Goal: Task Accomplishment & Management: Use online tool/utility

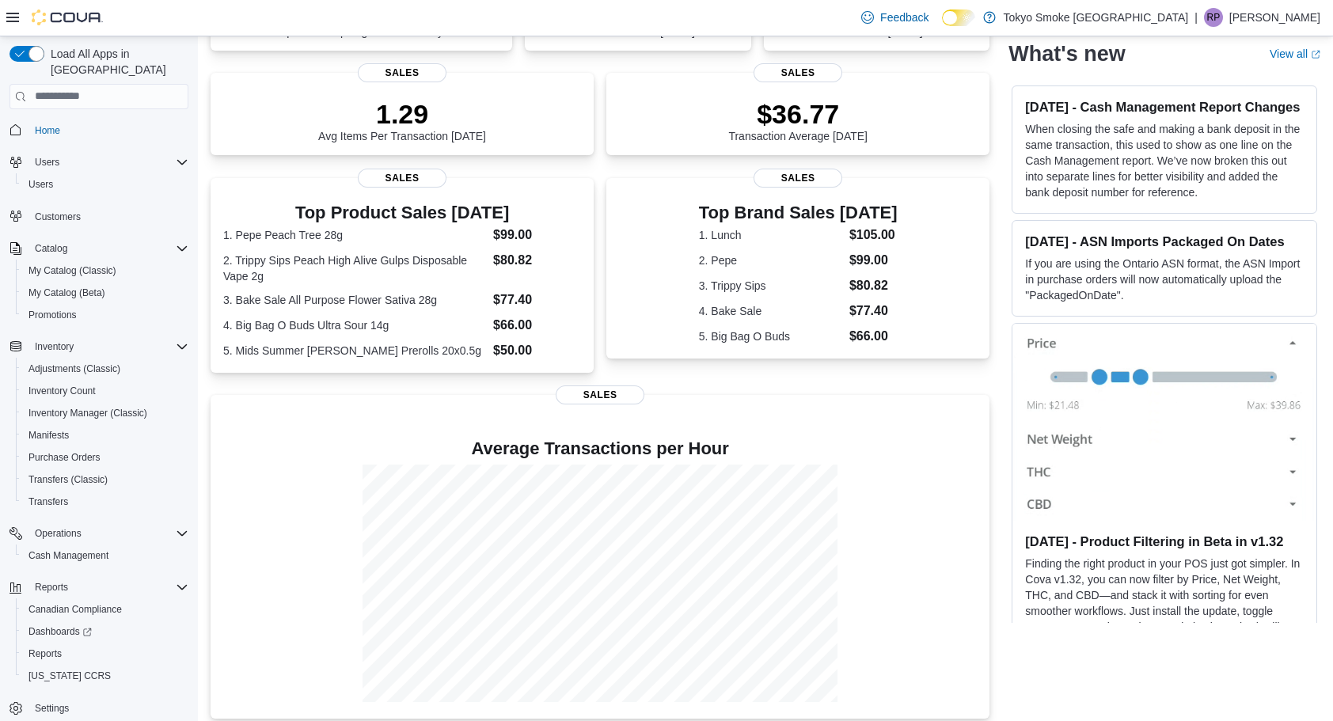
scroll to position [198, 0]
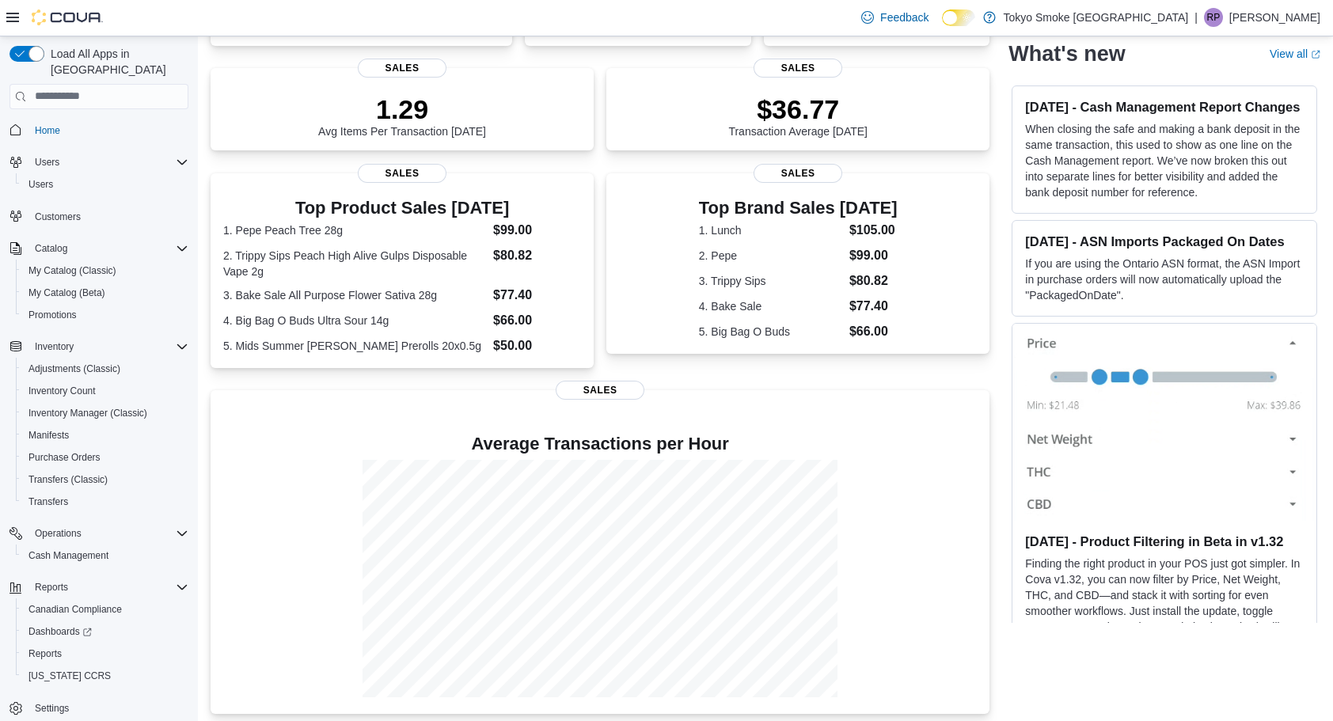
scroll to position [206, 0]
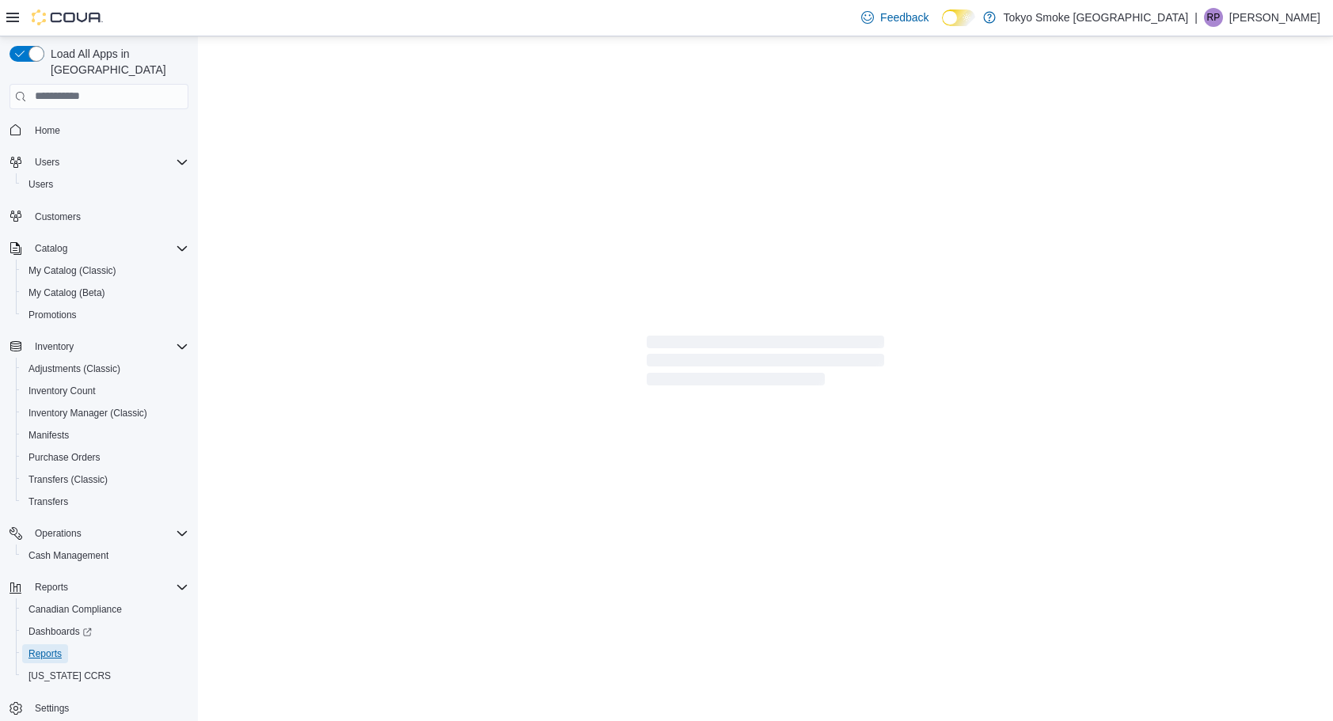
click at [43, 648] on span "Reports" at bounding box center [45, 654] width 33 height 13
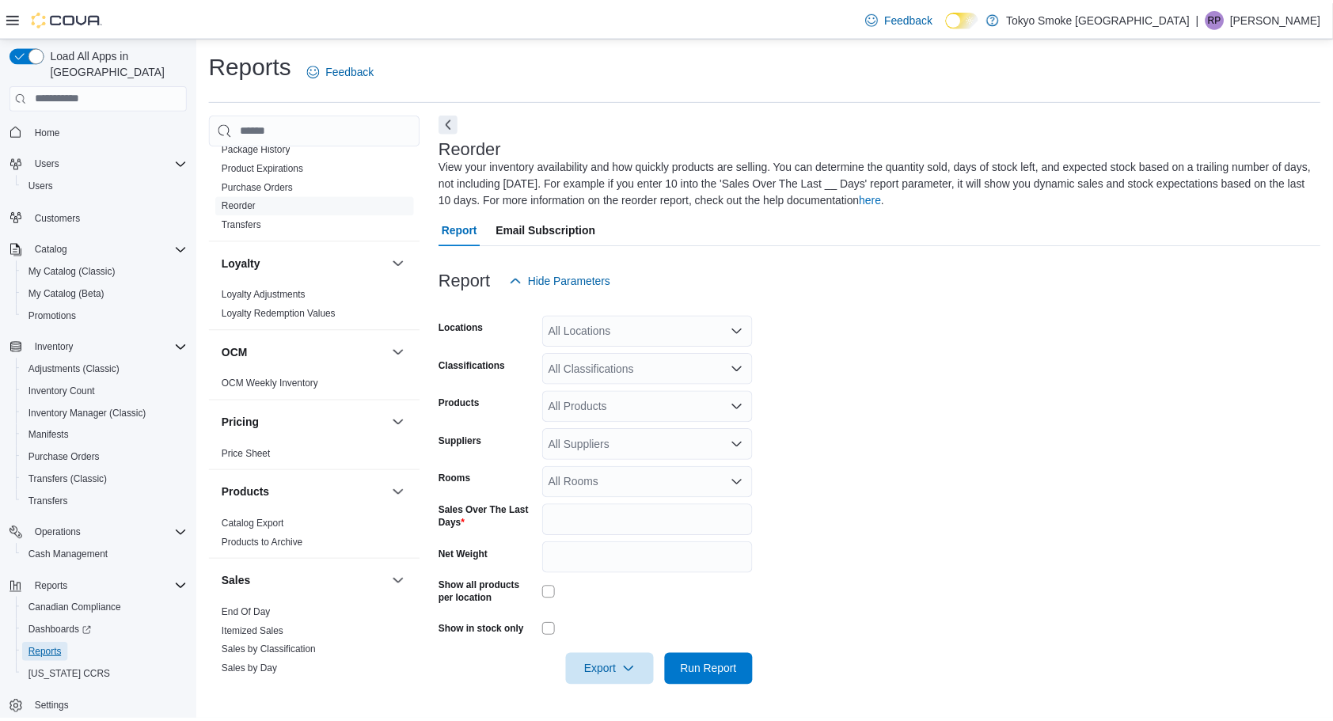
scroll to position [755, 0]
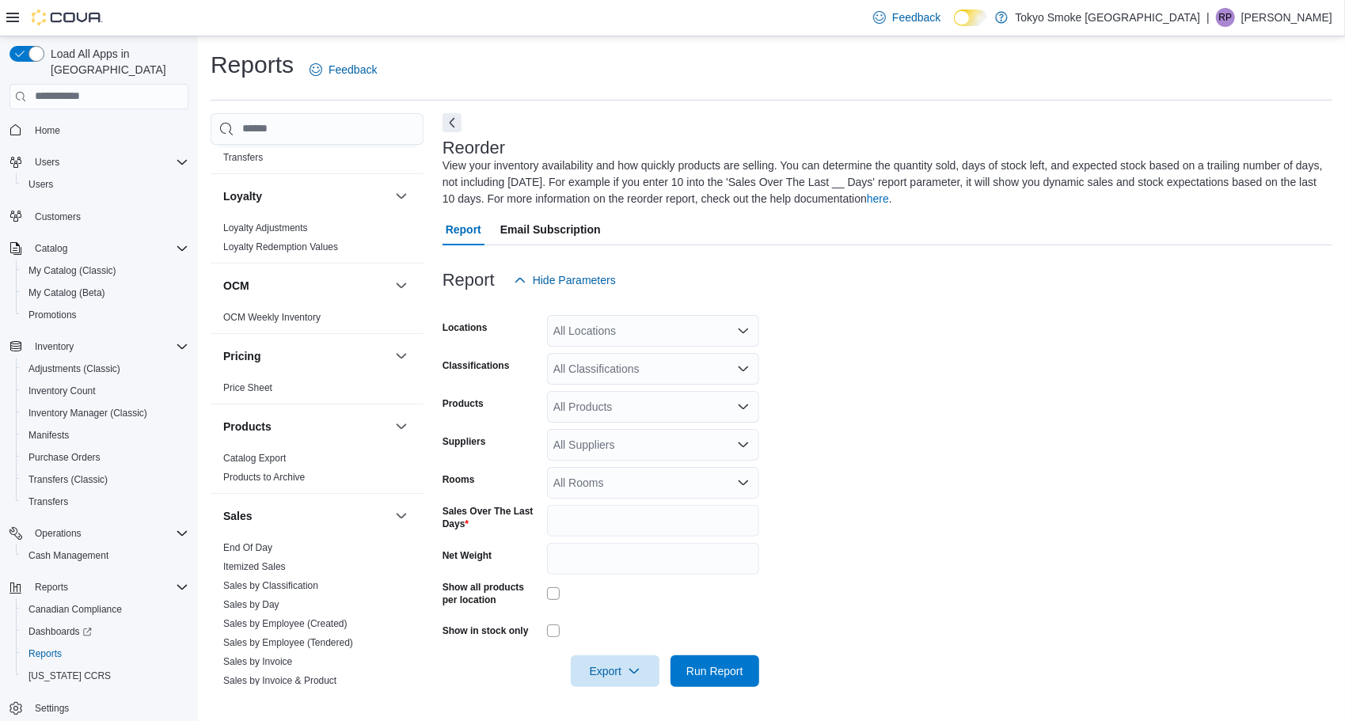
click at [242, 544] on link "End Of Day" at bounding box center [247, 547] width 49 height 11
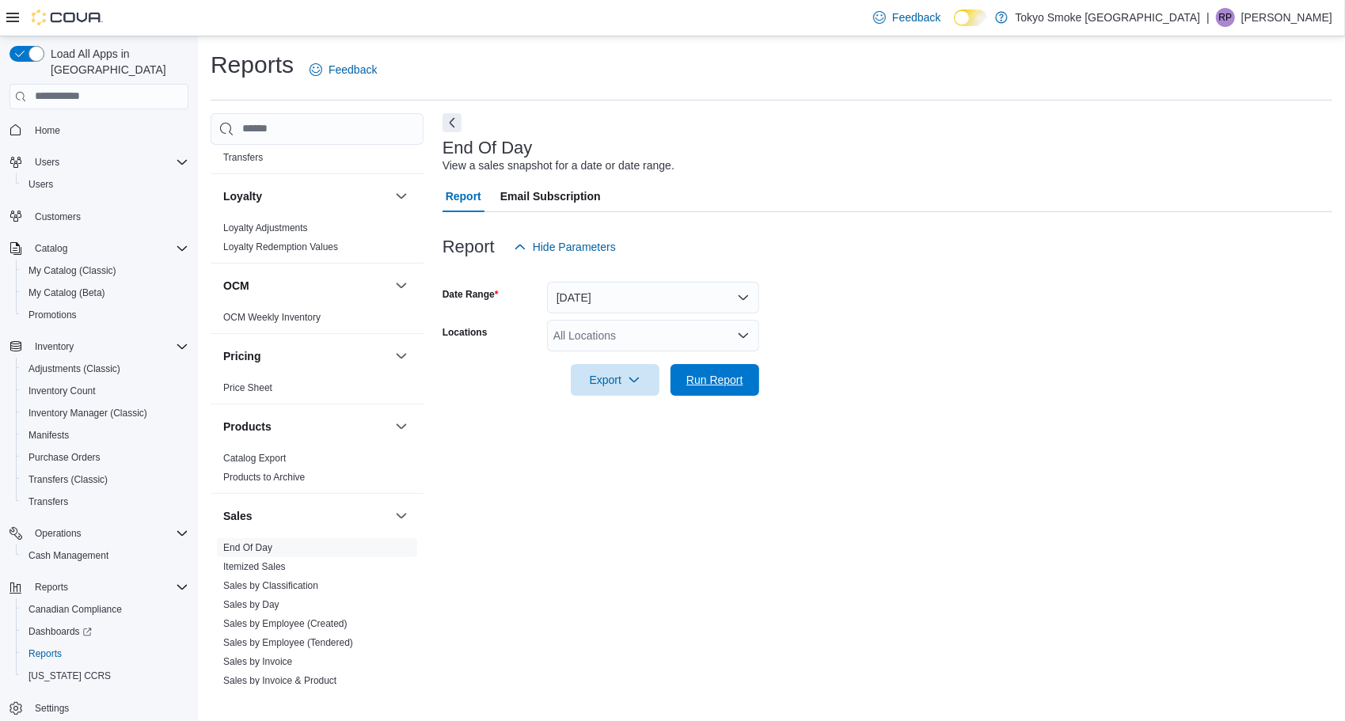
click at [707, 390] on span "Run Report" at bounding box center [715, 380] width 70 height 32
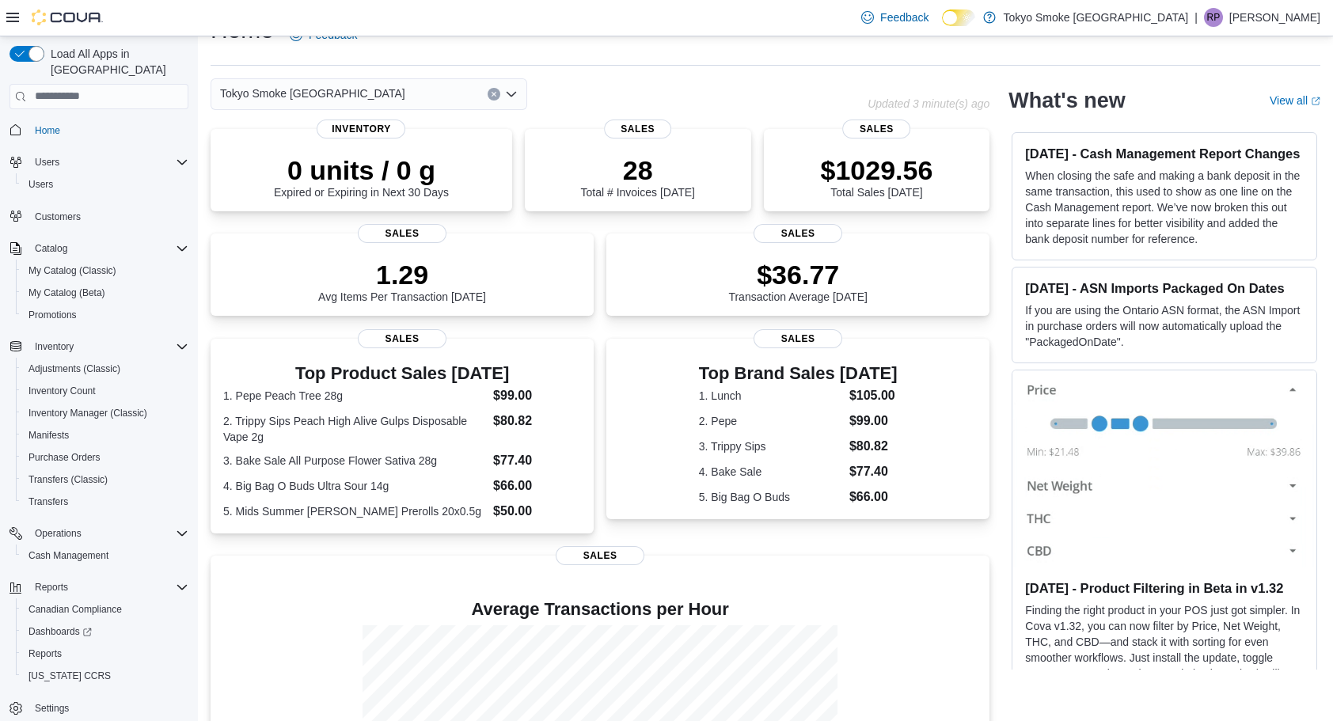
scroll to position [206, 0]
